Goal: Navigation & Orientation: Understand site structure

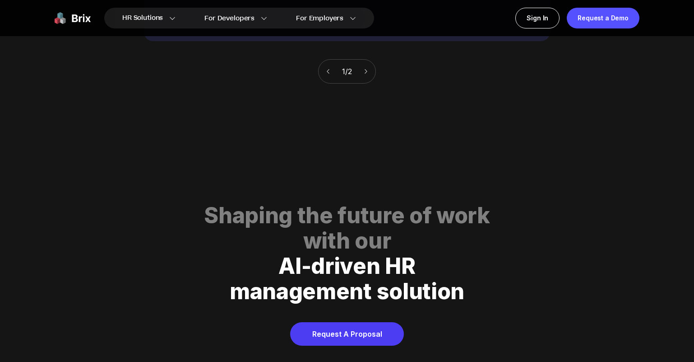
scroll to position [4611, 0]
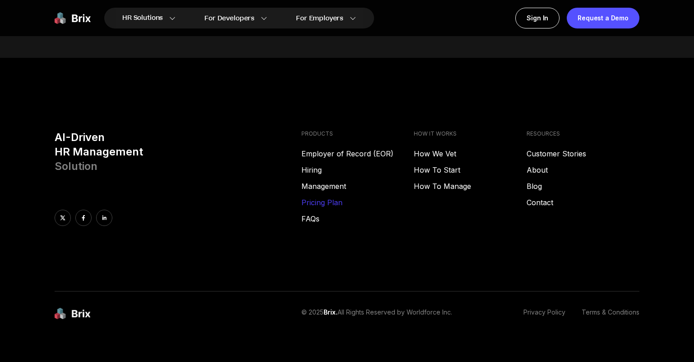
click at [325, 197] on link "Pricing Plan" at bounding box center [358, 202] width 113 height 11
click at [432, 148] on link "How We Vet" at bounding box center [470, 153] width 113 height 11
click at [544, 148] on link "Customer Stories" at bounding box center [583, 153] width 113 height 11
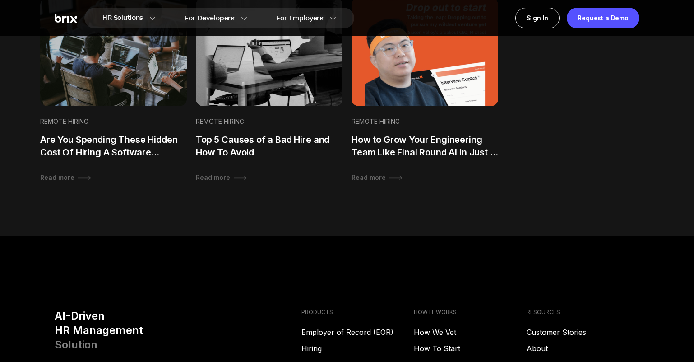
scroll to position [1020, 0]
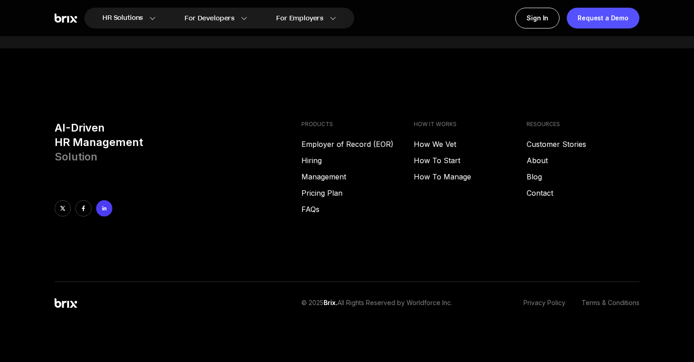
click at [108, 211] on link at bounding box center [104, 208] width 16 height 16
click at [539, 158] on link "About" at bounding box center [583, 160] width 113 height 11
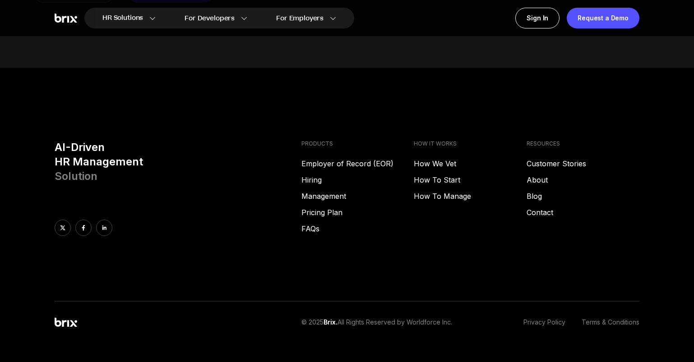
scroll to position [1244, 0]
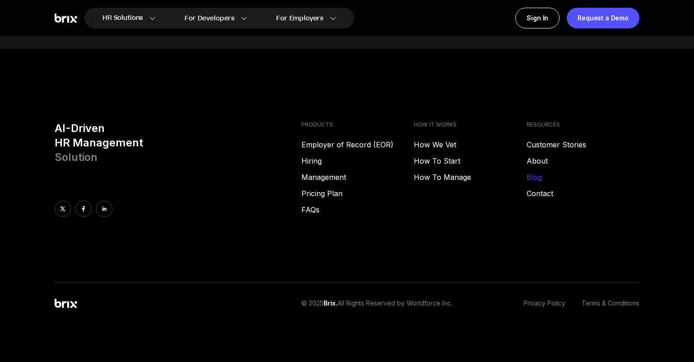
click at [533, 179] on link "Blog" at bounding box center [583, 177] width 113 height 11
click at [436, 179] on link "How To Manage" at bounding box center [470, 177] width 113 height 11
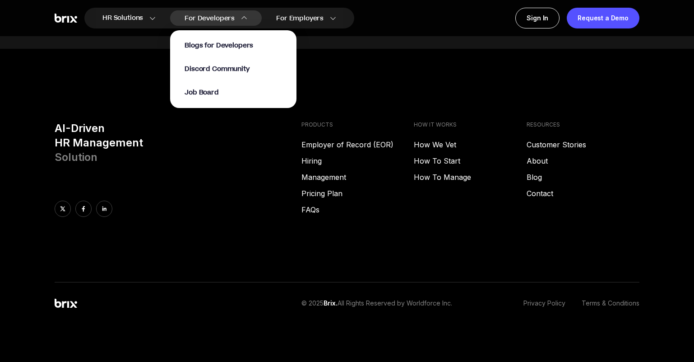
click at [259, 78] on div "Blogs for Developers Discord Community Job Board" at bounding box center [233, 69] width 97 height 56
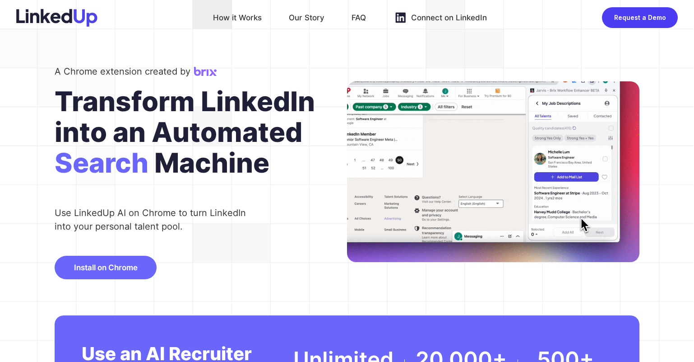
click at [357, 21] on div "FAQ" at bounding box center [359, 17] width 14 height 14
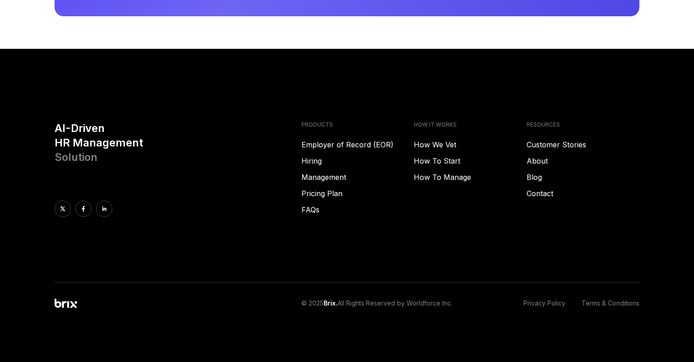
scroll to position [2496, 0]
click at [546, 303] on link "Privacy Policy" at bounding box center [545, 302] width 42 height 9
click at [608, 304] on link "Terms & Conditions" at bounding box center [611, 302] width 58 height 9
drag, startPoint x: 651, startPoint y: 305, endPoint x: 523, endPoint y: 301, distance: 128.2
click at [523, 301] on div "© 2025 Brix. All Rights Reserved by Worldforce Inc. Privacy Policy Terms & Cond…" at bounding box center [347, 295] width 650 height 26
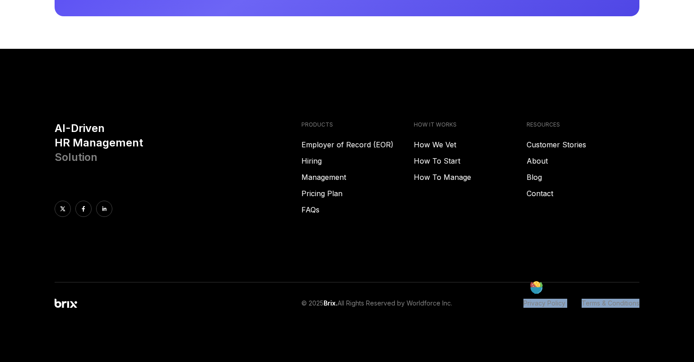
copy div "Privacy Policy Terms & Conditions"
drag, startPoint x: 461, startPoint y: 304, endPoint x: 315, endPoint y: 297, distance: 146.4
click at [315, 297] on div "© 2025 Brix. All Rights Reserved by Worldforce Inc. Privacy Policy Terms & Cond…" at bounding box center [347, 295] width 650 height 26
copy p "© 2025 Brix. All Rights Reserved by Worldforce Inc."
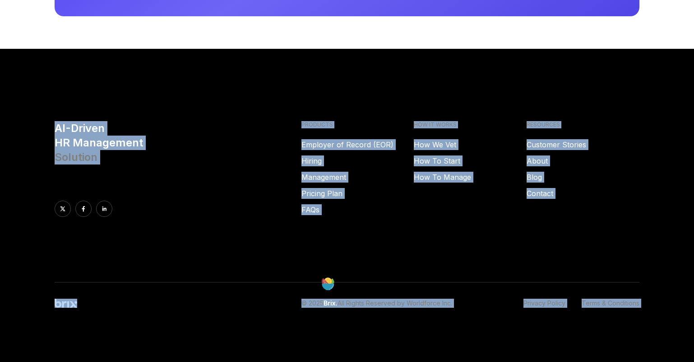
click at [110, 82] on footer "AI-Driven HR Management Solution PRODUCTS Employer of Record (EOR) Hiring Manag…" at bounding box center [347, 205] width 694 height 313
